Goal: Transaction & Acquisition: Purchase product/service

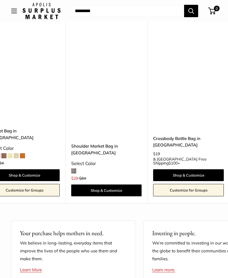
scroll to position [0, 2405]
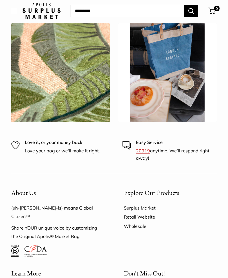
scroll to position [819, 0]
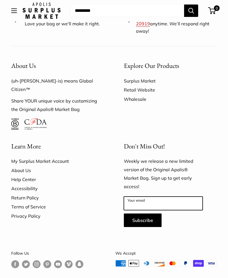
click at [134, 197] on input "Your email" at bounding box center [163, 203] width 79 height 13
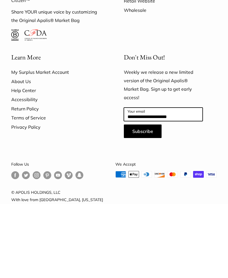
type input "**********"
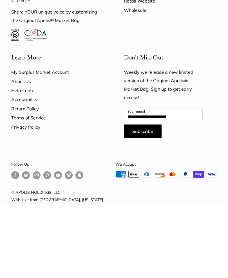
click at [141, 199] on button "Subscribe" at bounding box center [143, 205] width 38 height 13
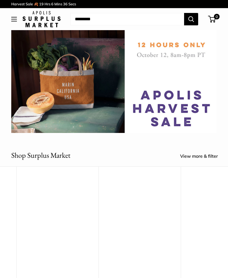
scroll to position [0, 2143]
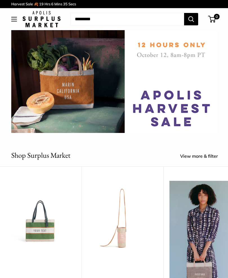
click at [121, 234] on img at bounding box center [122, 216] width 71 height 71
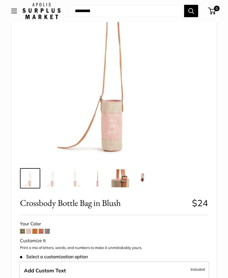
scroll to position [69, 0]
click at [51, 184] on img at bounding box center [53, 178] width 18 height 18
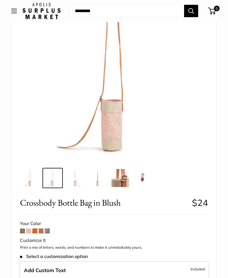
click at [76, 181] on img at bounding box center [75, 178] width 18 height 18
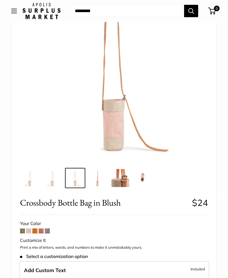
click at [100, 186] on img at bounding box center [98, 178] width 18 height 18
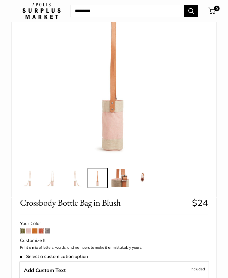
click at [120, 181] on img at bounding box center [120, 178] width 18 height 18
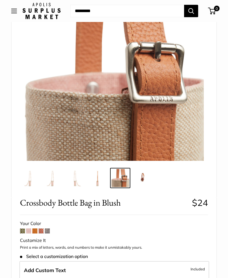
click at [143, 177] on img at bounding box center [143, 178] width 18 height 18
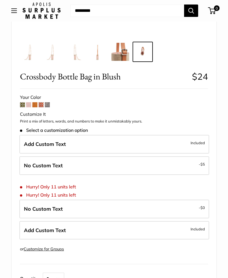
scroll to position [195, 0]
click at [36, 167] on span "No Custom Text" at bounding box center [43, 165] width 39 height 6
click at [48, 168] on label "No Custom Text - $5" at bounding box center [114, 165] width 190 height 19
click at [35, 146] on label "Add Custom Text Included" at bounding box center [114, 144] width 190 height 19
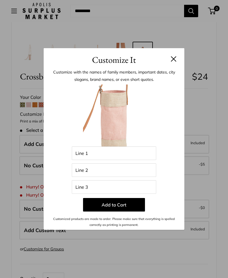
click at [174, 62] on button at bounding box center [174, 59] width 6 height 6
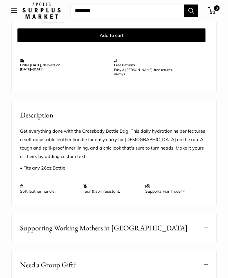
scroll to position [456, 0]
click at [73, 112] on h2 "Description" at bounding box center [114, 114] width 188 height 11
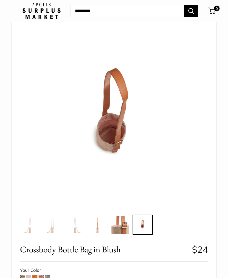
scroll to position [0, 0]
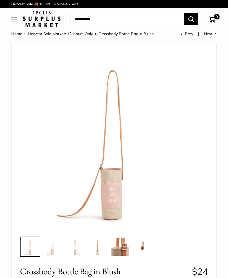
click at [17, 20] on button "Open menu" at bounding box center [14, 19] width 6 height 4
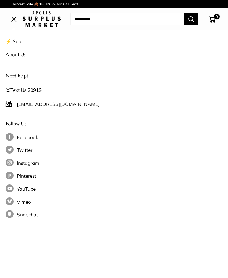
click at [17, 43] on link "⚡️ Sale" at bounding box center [114, 41] width 217 height 13
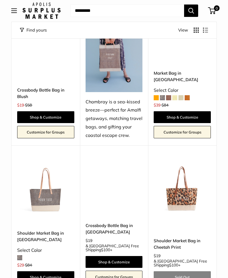
scroll to position [1547, 0]
click at [176, 237] on link "Shoulder Market Bag in Cheetah Print" at bounding box center [182, 243] width 57 height 13
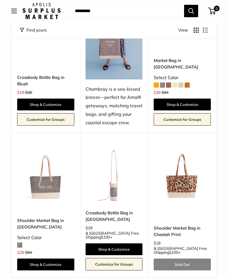
scroll to position [1559, 0]
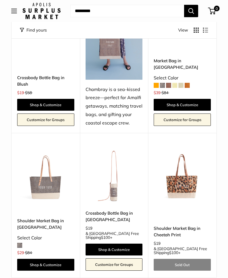
click at [46, 258] on link "Shop & Customize" at bounding box center [45, 264] width 57 height 12
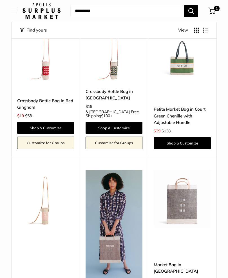
scroll to position [1354, 0]
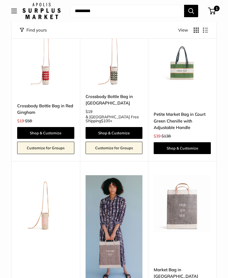
scroll to position [1350, 0]
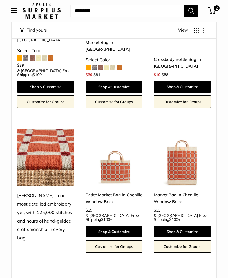
scroll to position [963, 0]
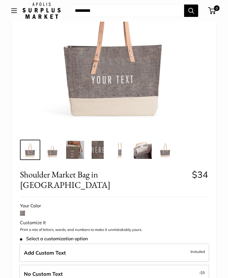
scroll to position [104, 0]
click at [202, 270] on span "$5" at bounding box center [202, 272] width 4 height 4
click at [196, 264] on label "No Custom Text - $5" at bounding box center [114, 273] width 190 height 19
click at [195, 248] on span "Included" at bounding box center [197, 251] width 14 height 7
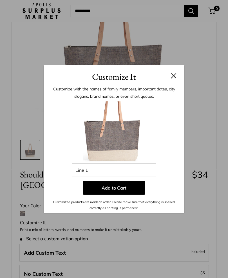
click at [172, 83] on h3 "Customize It" at bounding box center [114, 76] width 124 height 13
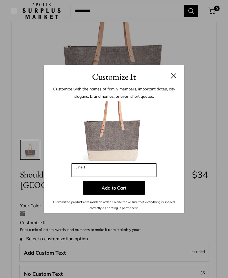
click at [85, 177] on input "Line 1" at bounding box center [114, 169] width 84 height 13
type input "*******"
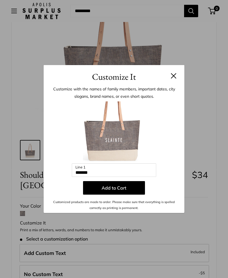
click at [120, 194] on button "Add to Cart" at bounding box center [114, 187] width 62 height 13
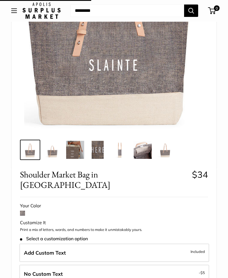
scroll to position [104, 0]
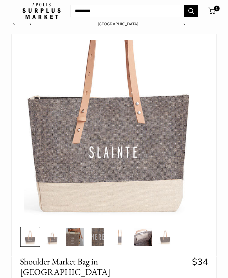
scroll to position [0, 0]
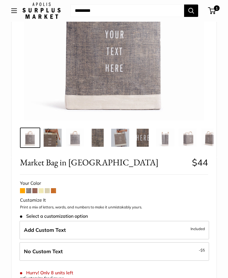
scroll to position [109, 0]
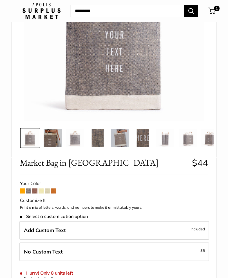
click at [177, 252] on label "No Custom Text - $5" at bounding box center [114, 251] width 190 height 19
click at [186, 253] on label "No Custom Text - $5" at bounding box center [114, 251] width 190 height 19
click at [184, 233] on label "Add Custom Text Included" at bounding box center [114, 230] width 190 height 19
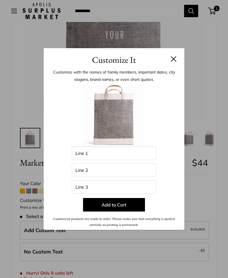
click at [175, 62] on button at bounding box center [174, 59] width 6 height 6
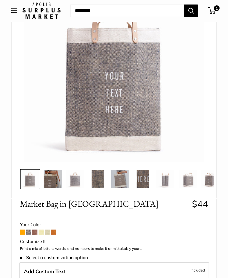
scroll to position [0, 0]
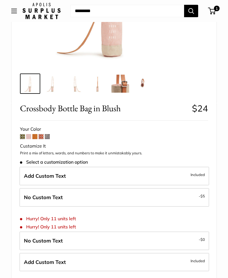
scroll to position [162, 0]
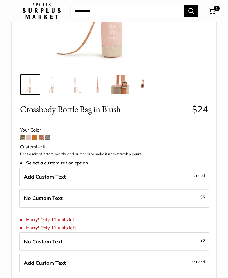
click at [193, 197] on label "No Custom Text - $5" at bounding box center [114, 198] width 190 height 19
click at [192, 198] on label "No Custom Text - $5" at bounding box center [114, 198] width 190 height 19
click at [42, 180] on label "Add Custom Text Included" at bounding box center [114, 176] width 190 height 19
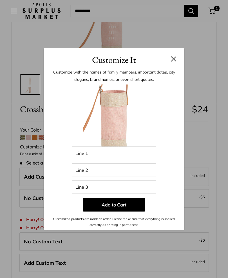
click at [171, 66] on h3 "Customize It" at bounding box center [114, 59] width 124 height 13
click at [172, 62] on button at bounding box center [174, 59] width 6 height 6
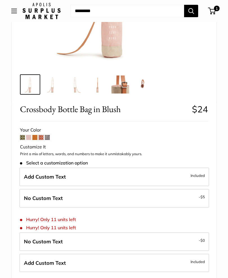
click at [157, 198] on label "No Custom Text - $5" at bounding box center [114, 198] width 190 height 19
click at [168, 199] on label "No Custom Text - $5" at bounding box center [114, 198] width 190 height 19
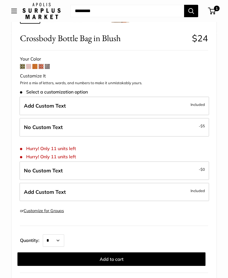
scroll to position [233, 0]
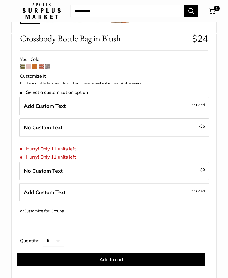
click at [147, 258] on button "Add to cart" at bounding box center [111, 258] width 188 height 13
